Goal: Task Accomplishment & Management: Manage account settings

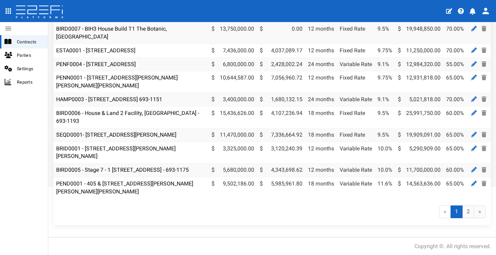
scroll to position [90, 0]
click at [464, 212] on link "2" at bounding box center [468, 211] width 12 height 13
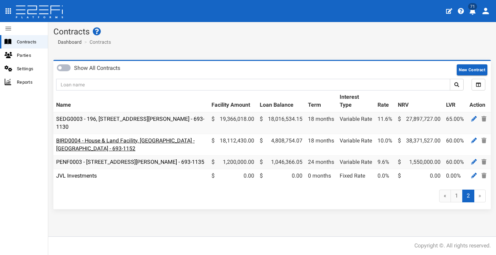
click at [137, 139] on link "BIRD0004 - House & Land Facility, [GEOGRAPHIC_DATA] - [GEOGRAPHIC_DATA] - 693-1…" at bounding box center [125, 144] width 138 height 14
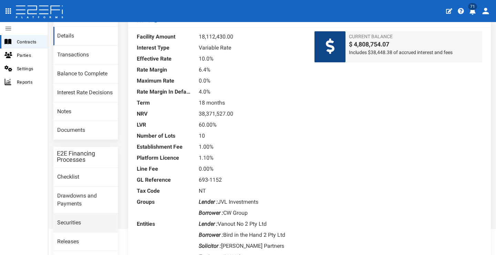
scroll to position [112, 0]
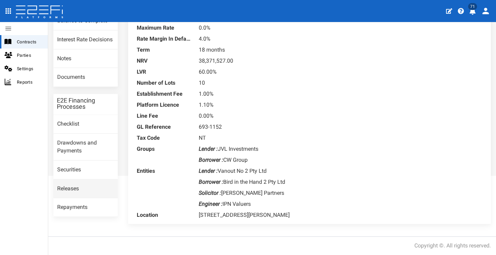
click at [105, 180] on link "Releases" at bounding box center [85, 189] width 64 height 19
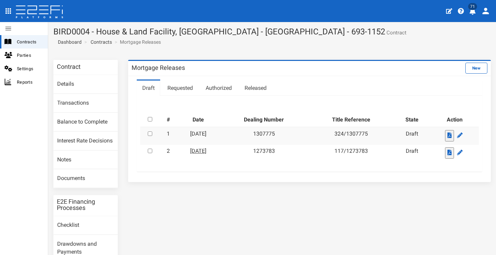
click at [206, 149] on link "02-09-2025" at bounding box center [198, 151] width 16 height 7
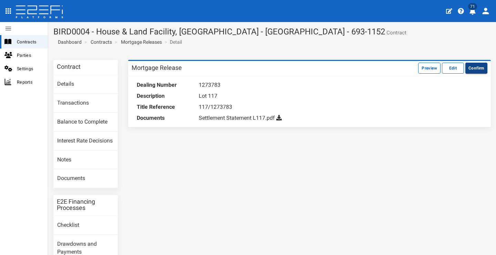
click at [480, 70] on button "Confirm" at bounding box center [476, 68] width 22 height 11
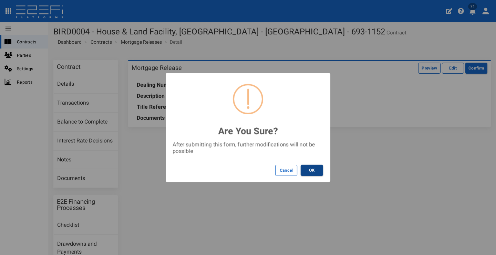
click at [314, 169] on button "OK" at bounding box center [311, 170] width 22 height 11
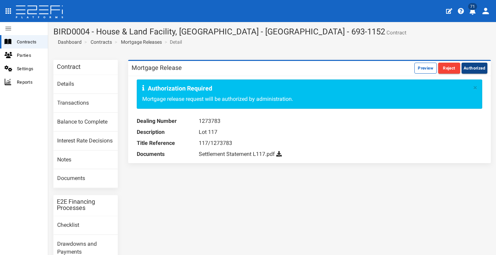
click at [463, 69] on button "Authorized" at bounding box center [474, 68] width 26 height 11
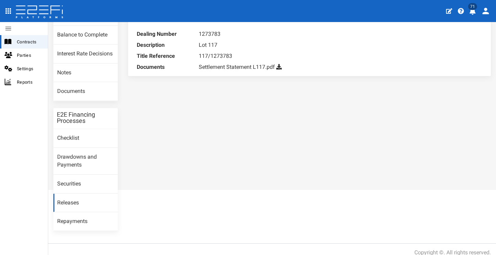
scroll to position [89, 0]
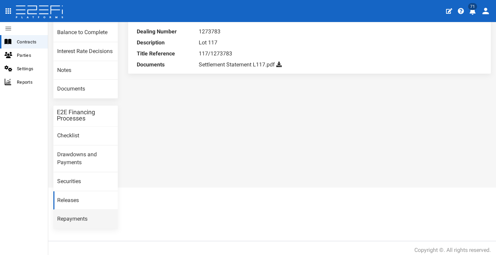
click at [74, 219] on link "Repayments" at bounding box center [85, 219] width 64 height 19
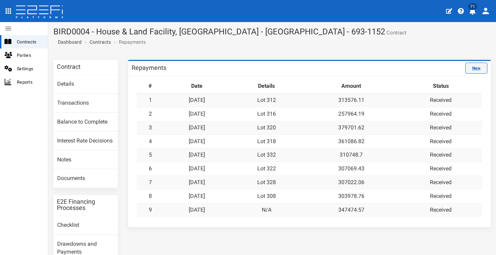
click at [475, 67] on link "New" at bounding box center [476, 68] width 22 height 11
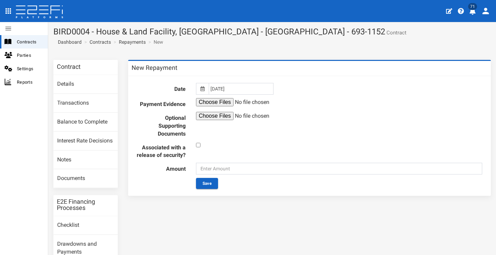
click at [196, 144] on input "checkbox" at bounding box center [198, 145] width 4 height 4
checkbox input "true"
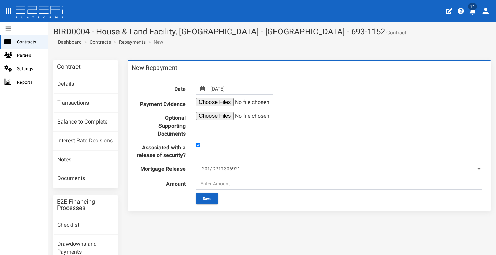
select select "487"
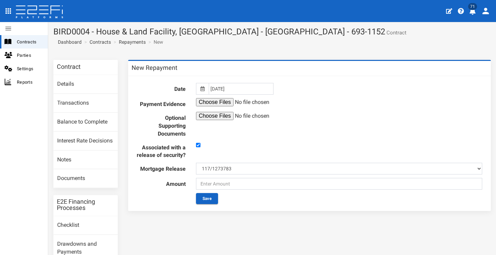
click at [218, 115] on input "file" at bounding box center [248, 116] width 105 height 8
click at [212, 101] on input "file" at bounding box center [248, 102] width 105 height 8
type input "C:\fakepath\Settlement Statement L117.pdf"
click at [267, 184] on input "text" at bounding box center [339, 184] width 286 height 12
type input "863490.75"
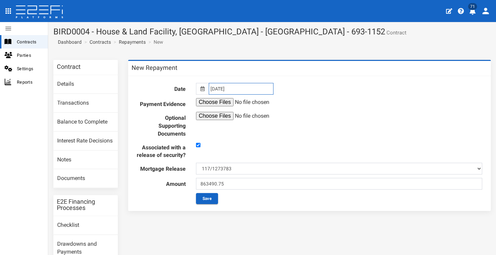
click at [240, 84] on input "03-09-2025" at bounding box center [241, 89] width 65 height 12
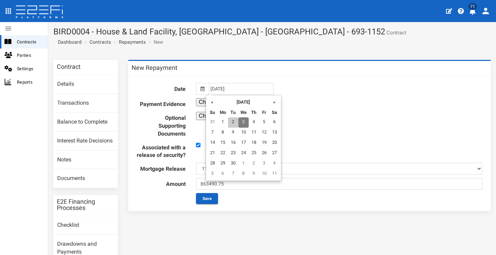
click at [231, 120] on td "2" at bounding box center [233, 122] width 10 height 10
type input "[DATE]"
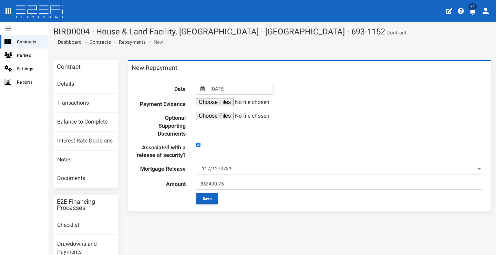
click at [252, 204] on div "Save" at bounding box center [339, 198] width 296 height 11
click at [207, 203] on button "Save" at bounding box center [207, 198] width 22 height 11
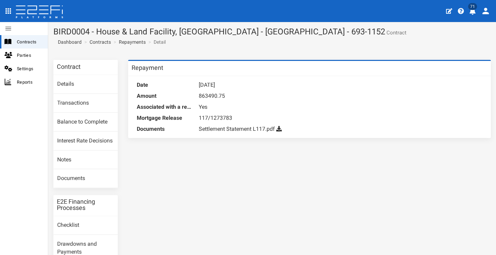
scroll to position [89, 0]
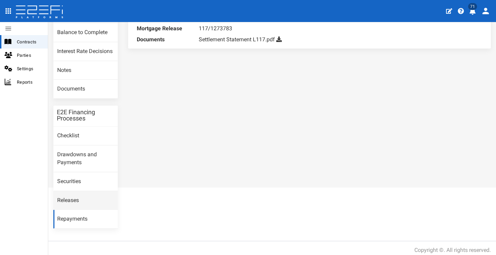
click at [98, 191] on link "Releases" at bounding box center [85, 200] width 64 height 19
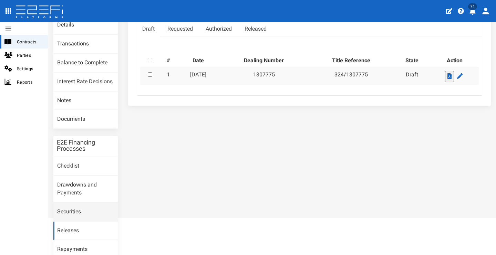
scroll to position [89, 0]
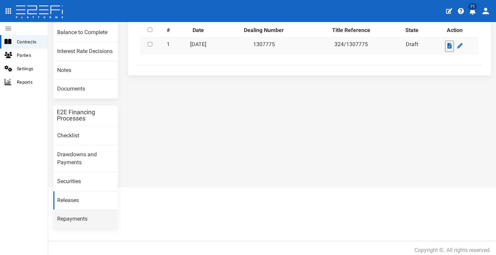
click at [89, 212] on link "Repayments" at bounding box center [85, 219] width 64 height 19
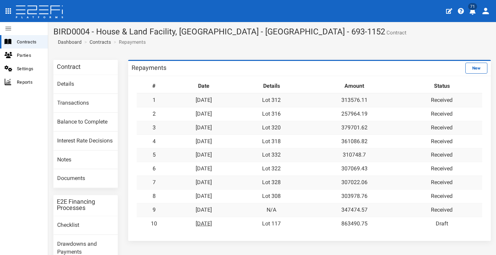
click at [212, 222] on link "[DATE]" at bounding box center [204, 223] width 16 height 7
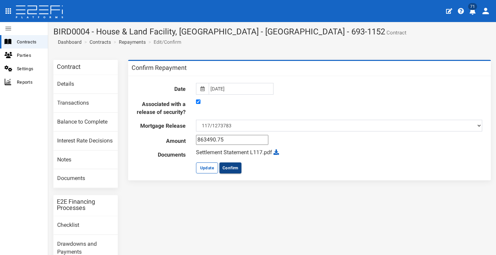
click at [235, 173] on button "Confirm" at bounding box center [230, 167] width 22 height 11
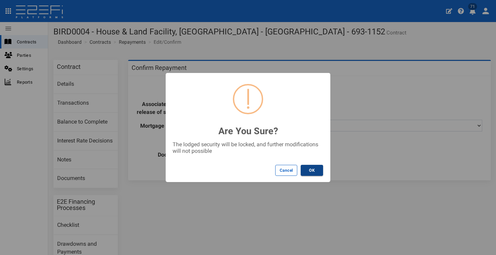
click at [307, 173] on button "OK" at bounding box center [311, 170] width 22 height 11
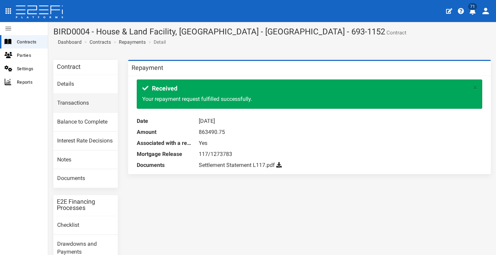
click at [80, 101] on link "Transactions" at bounding box center [85, 103] width 64 height 19
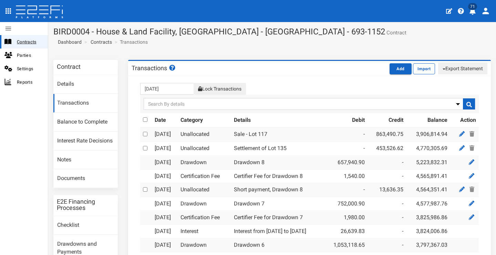
click at [28, 45] on span "Contracts" at bounding box center [29, 42] width 25 height 8
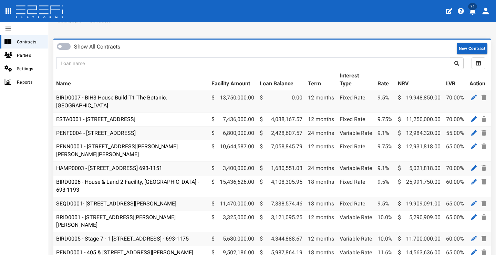
scroll to position [23, 0]
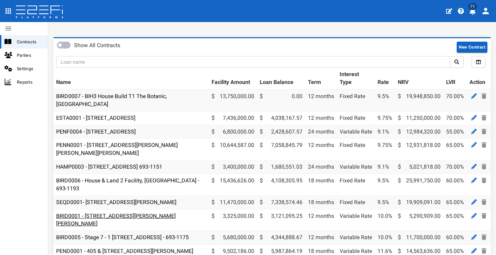
click at [66, 213] on link "BRID0001 - [STREET_ADDRESS][PERSON_NAME][PERSON_NAME]" at bounding box center [115, 220] width 119 height 14
